Goal: Information Seeking & Learning: Understand process/instructions

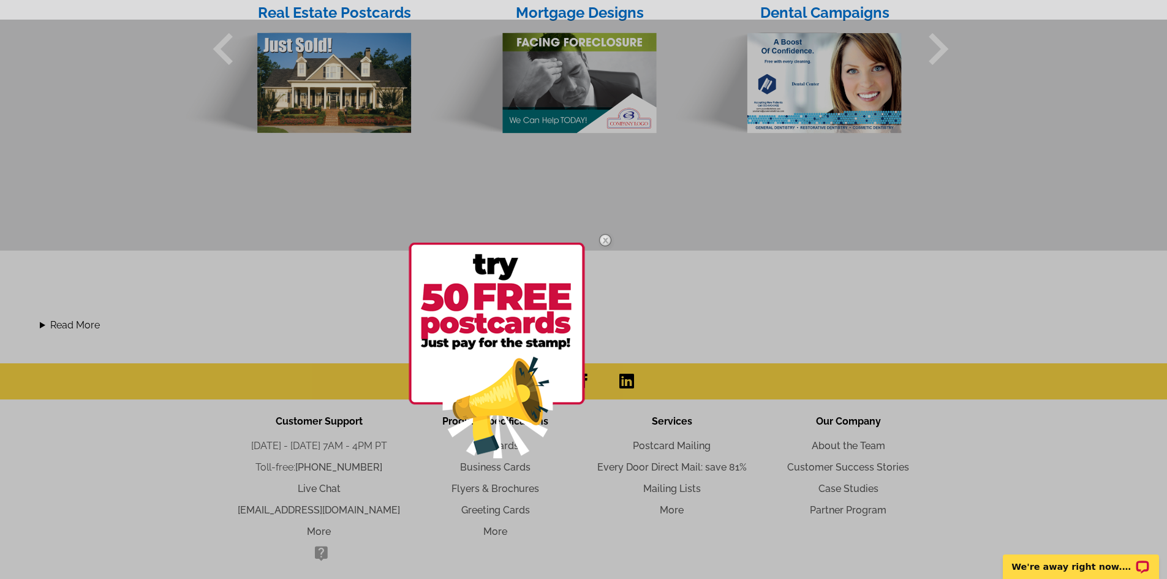
scroll to position [1139, 0]
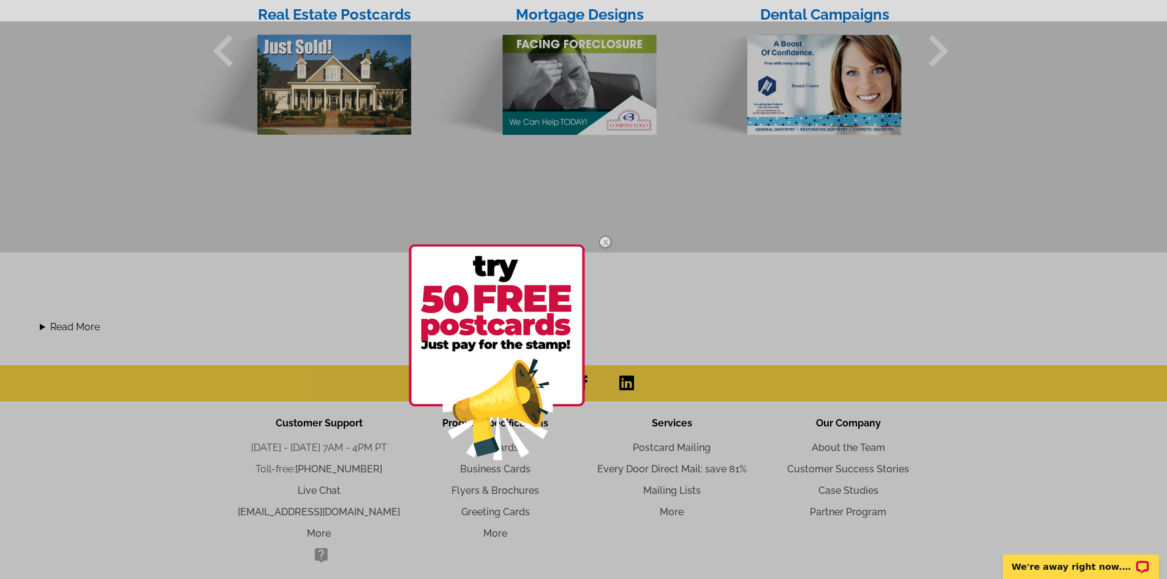
click at [494, 471] on div at bounding box center [516, 352] width 214 height 256
click at [606, 237] on img at bounding box center [606, 242] width 36 height 36
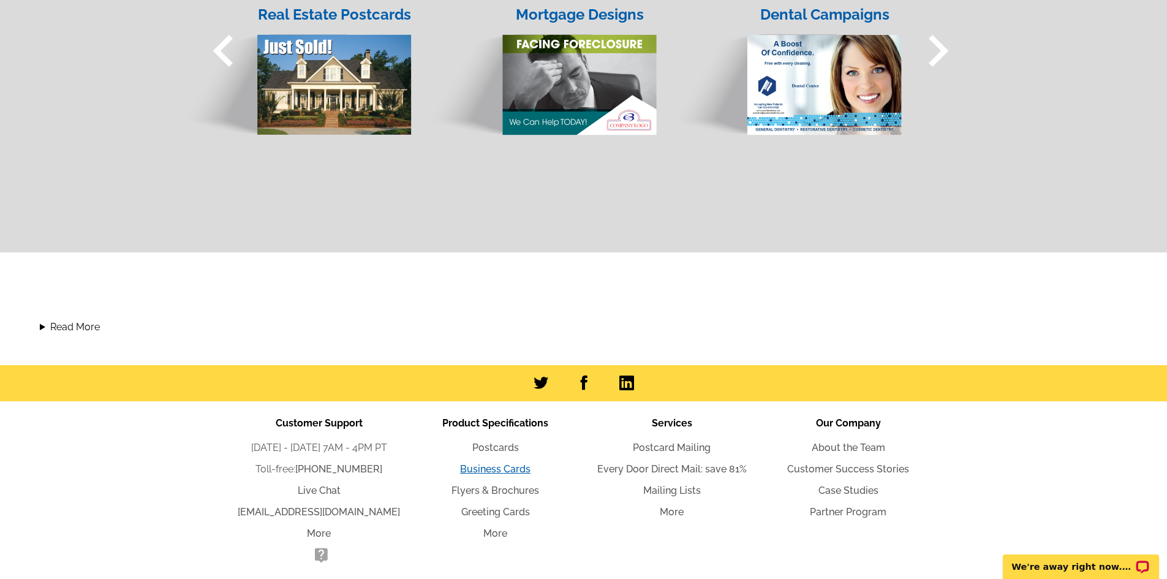
click at [496, 471] on link "Business Cards" at bounding box center [495, 469] width 70 height 12
